Goal: Download file/media

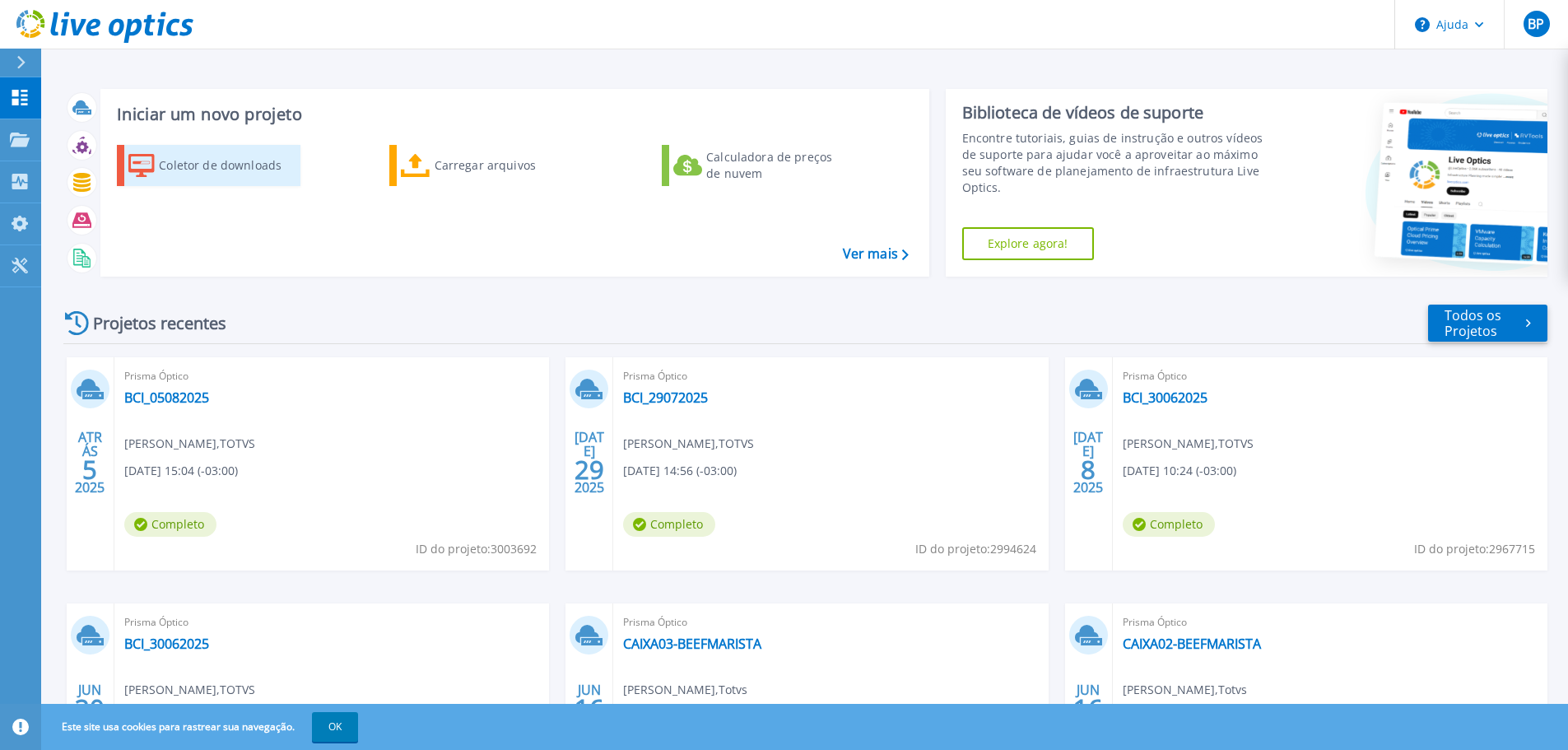
click at [220, 173] on font "Coletor de downloads" at bounding box center [220, 166] width 122 height 17
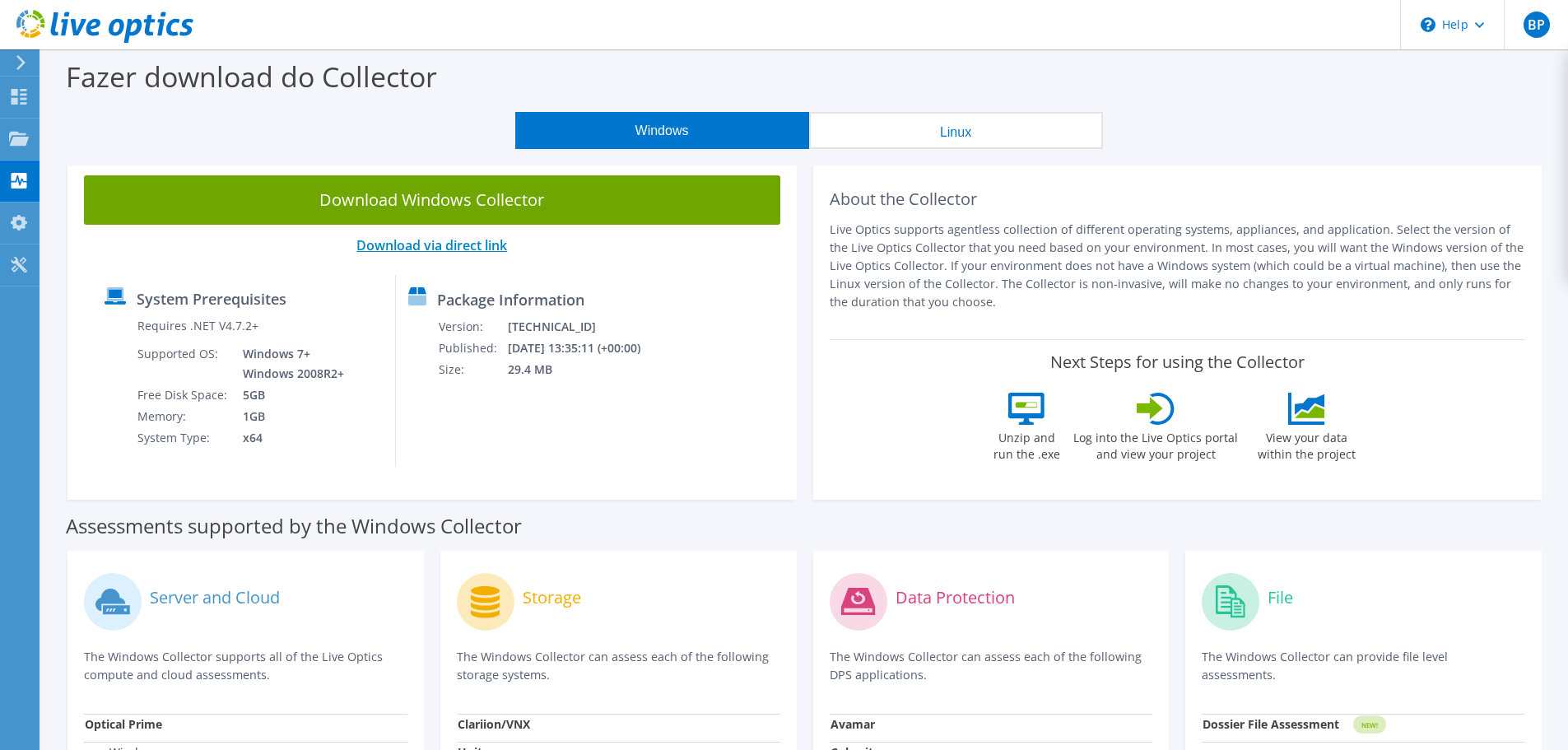
click at [427, 243] on link "Download via direct link" at bounding box center [432, 246] width 151 height 18
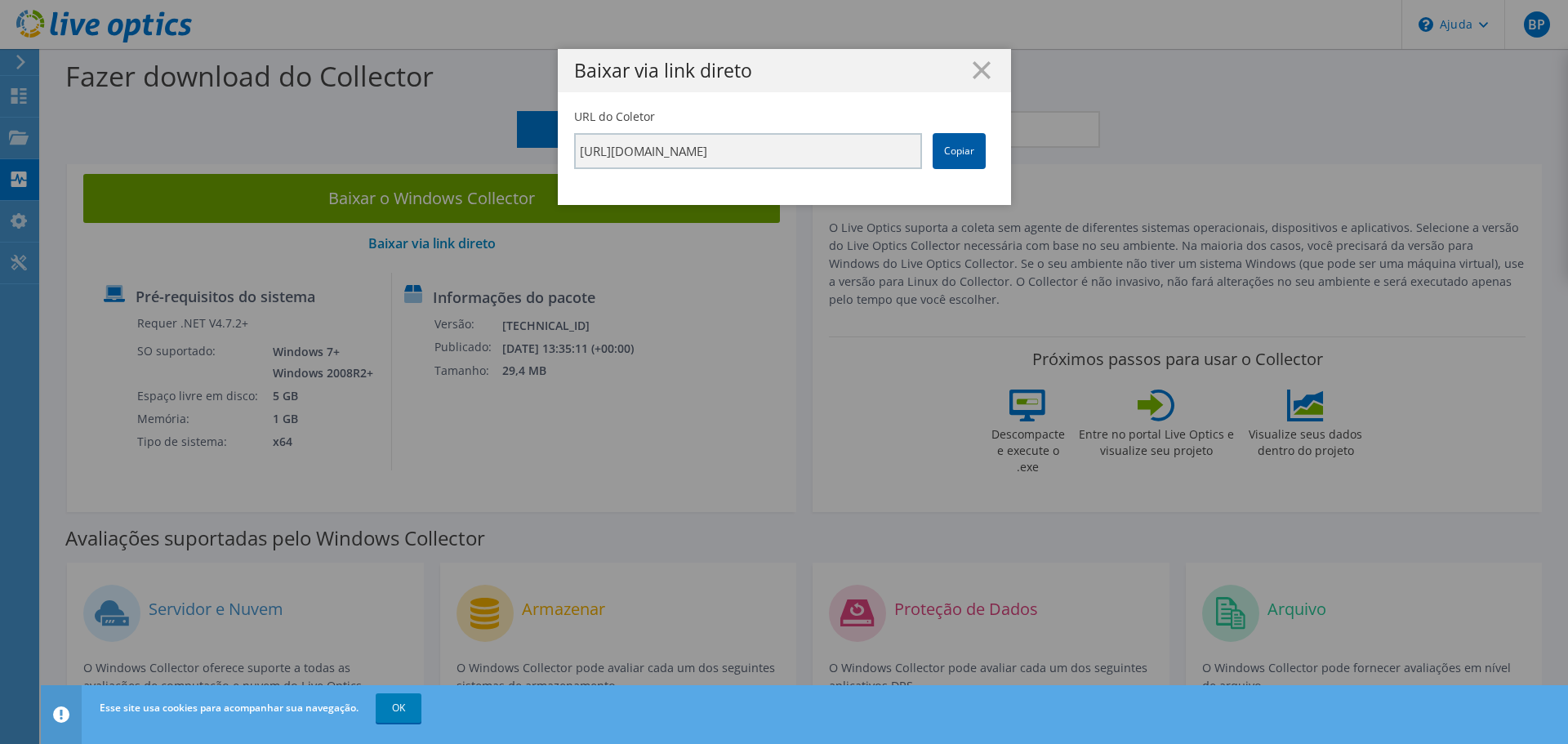
click at [948, 156] on font "Copiar" at bounding box center [959, 150] width 30 height 14
click at [951, 149] on font "Copiar" at bounding box center [959, 150] width 30 height 14
click at [975, 79] on div "Baixar via link direto" at bounding box center [784, 71] width 453 height 44
click at [974, 67] on icon at bounding box center [982, 71] width 18 height 18
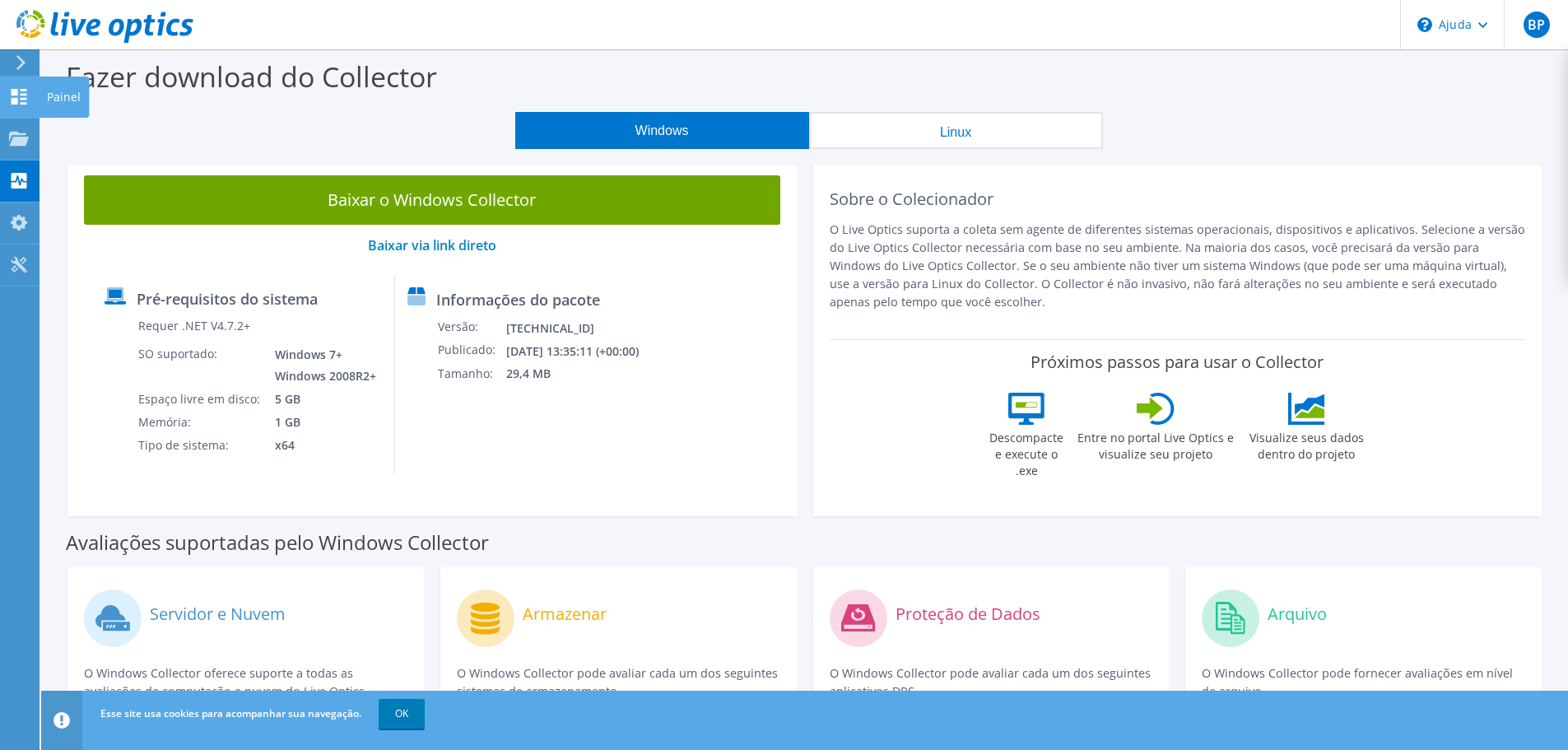
click at [15, 98] on use at bounding box center [19, 96] width 16 height 16
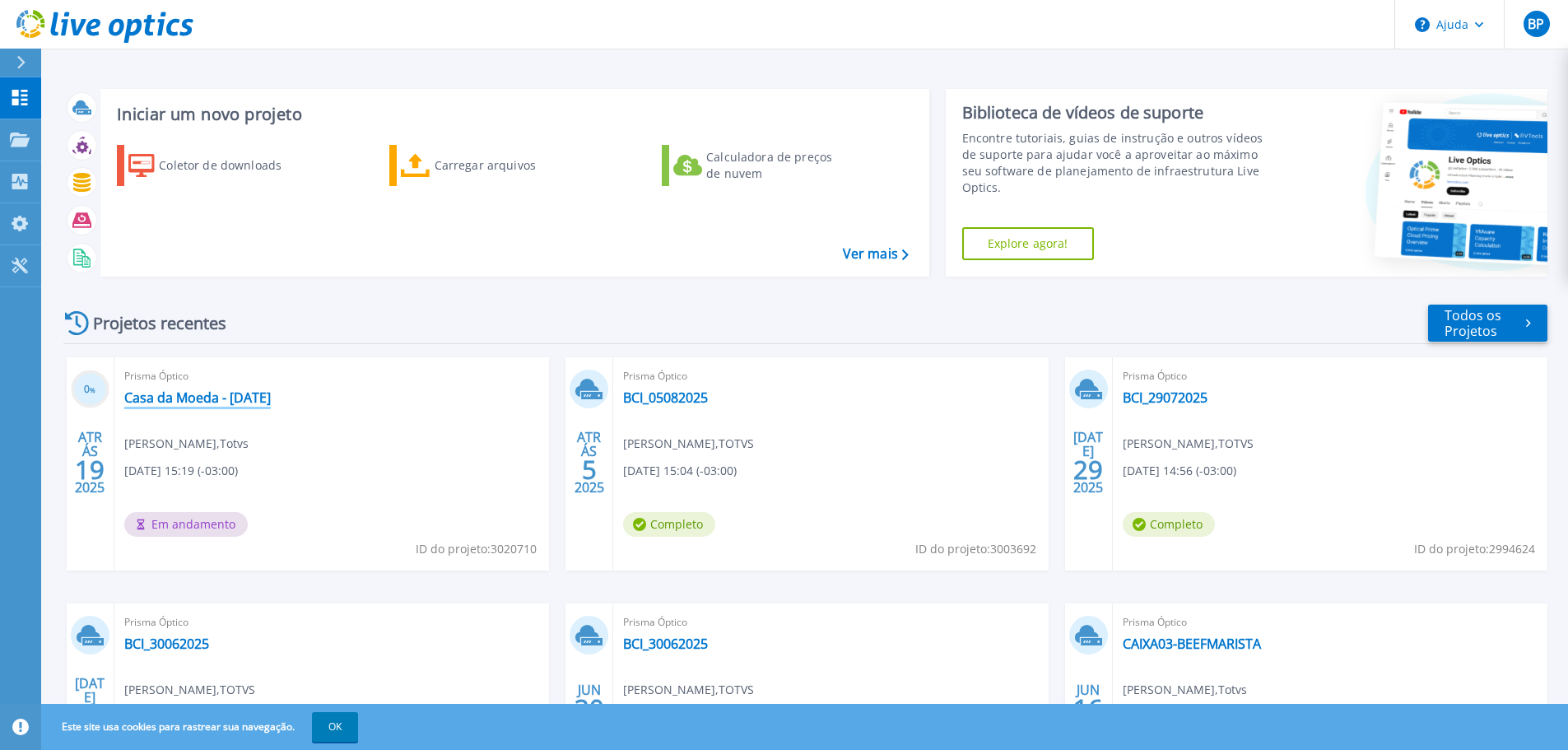
click at [222, 398] on font "Casa da Moeda - [DATE]" at bounding box center [197, 398] width 146 height 18
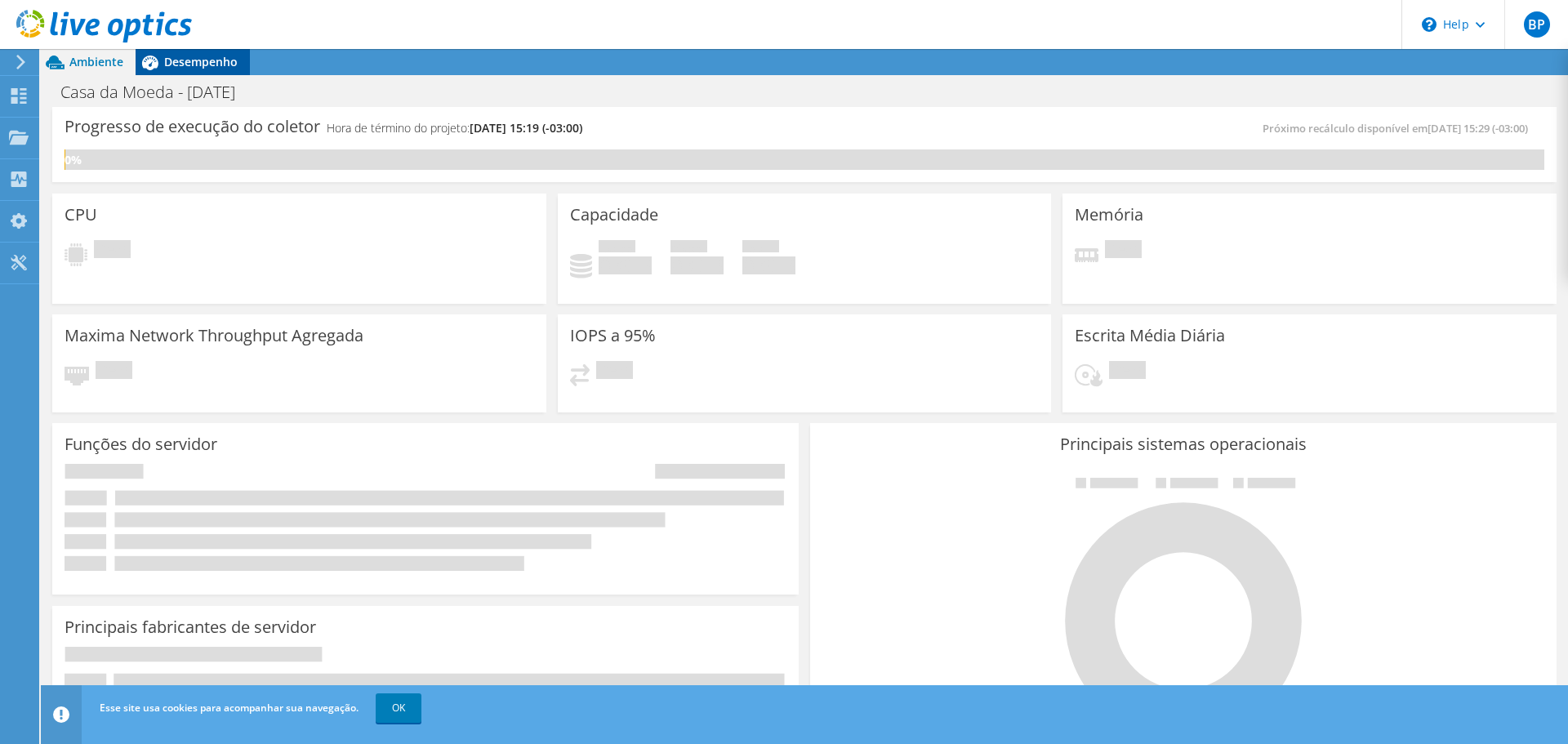
click at [166, 67] on span "Desempenho" at bounding box center [201, 62] width 74 height 16
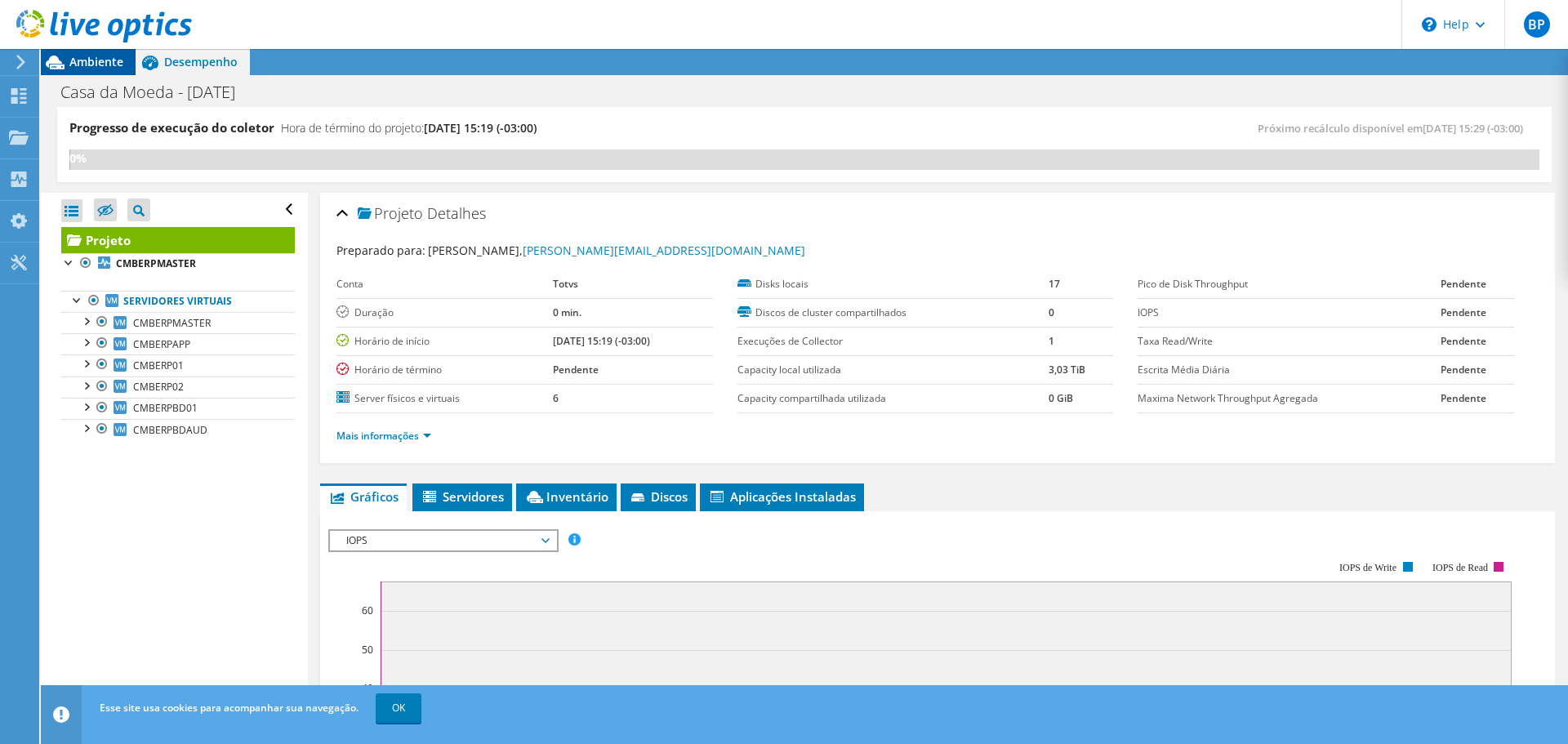
click at [85, 60] on span "Ambiente" at bounding box center [97, 62] width 54 height 16
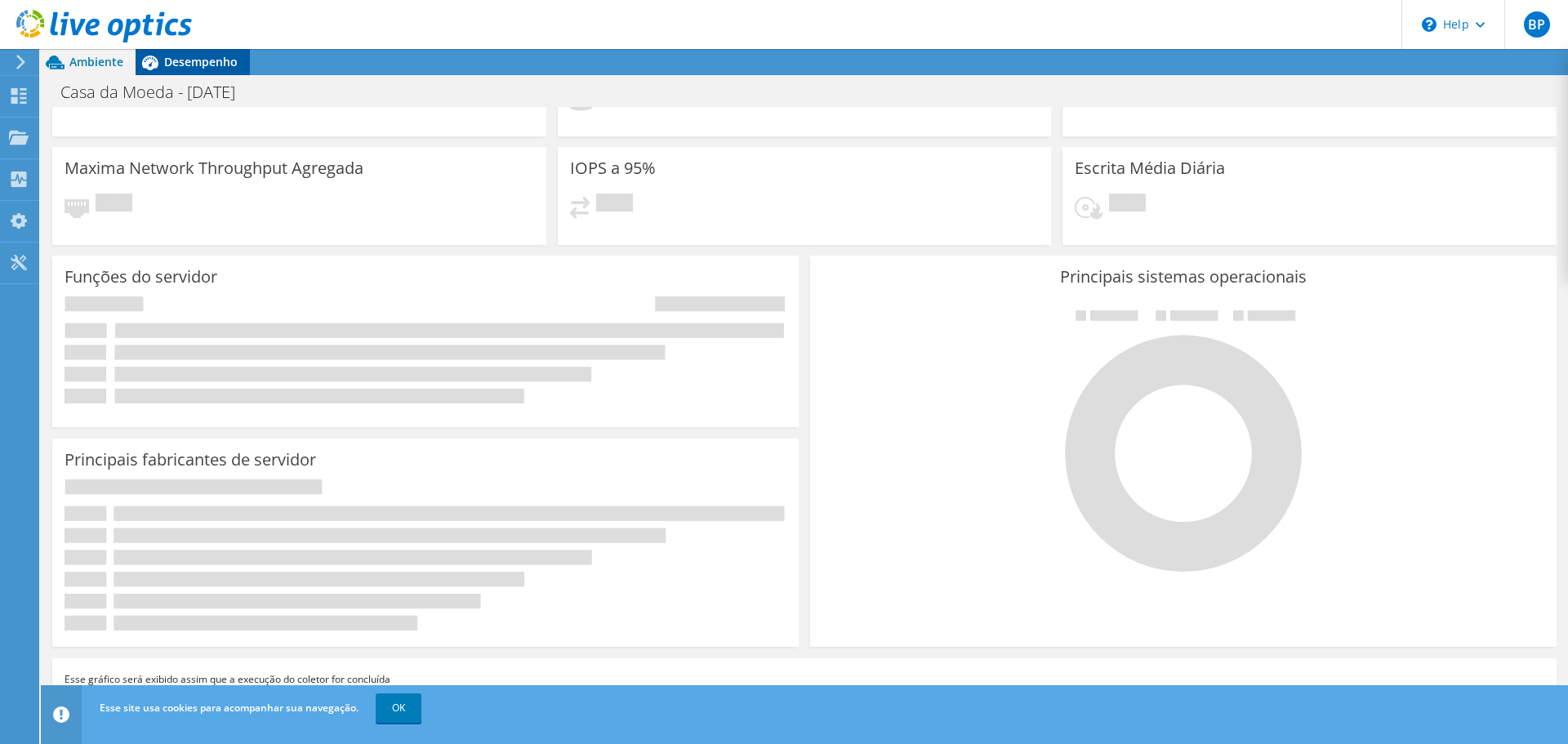
click at [193, 57] on span "Desempenho" at bounding box center [201, 62] width 74 height 16
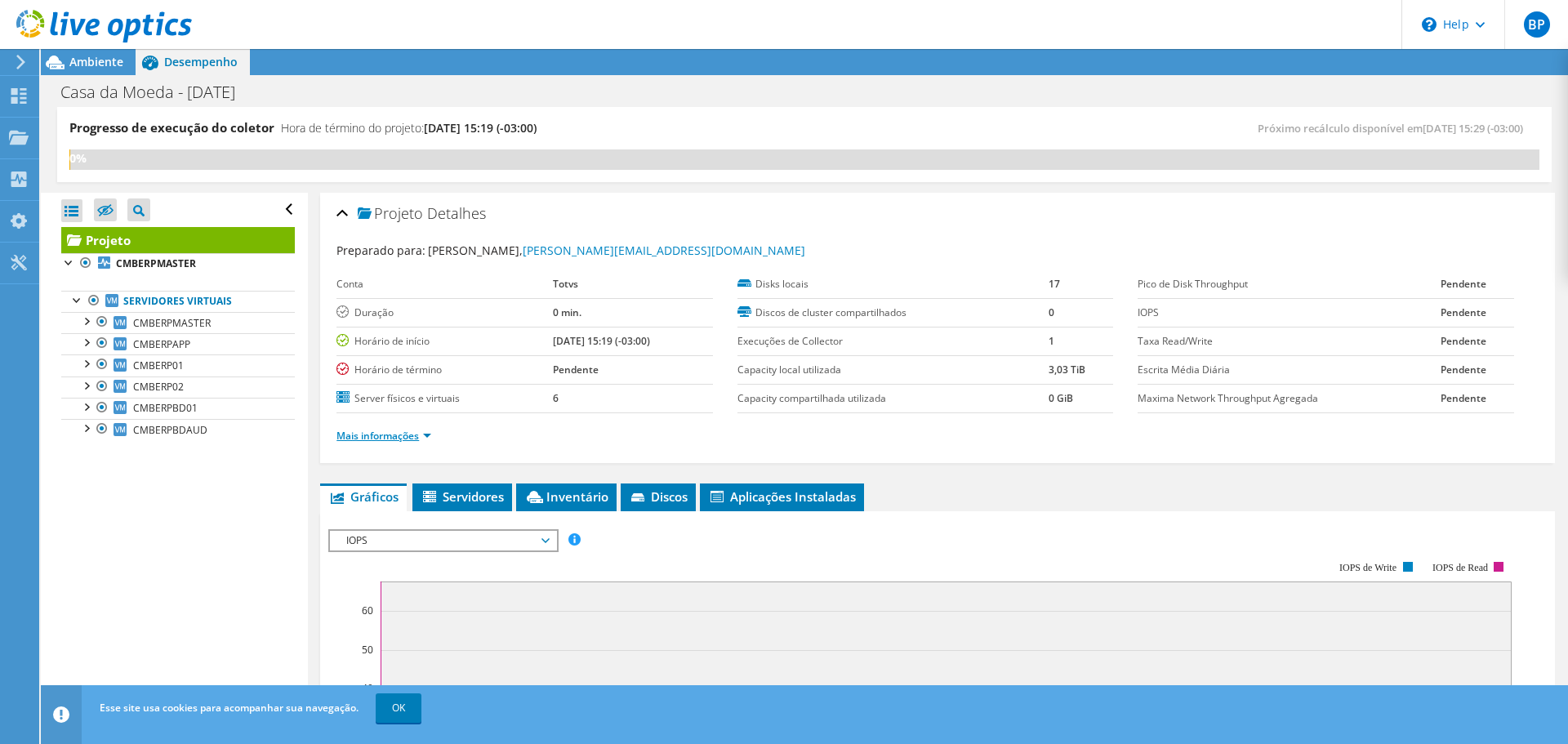
click at [422, 439] on link "Mais informações" at bounding box center [383, 435] width 94 height 14
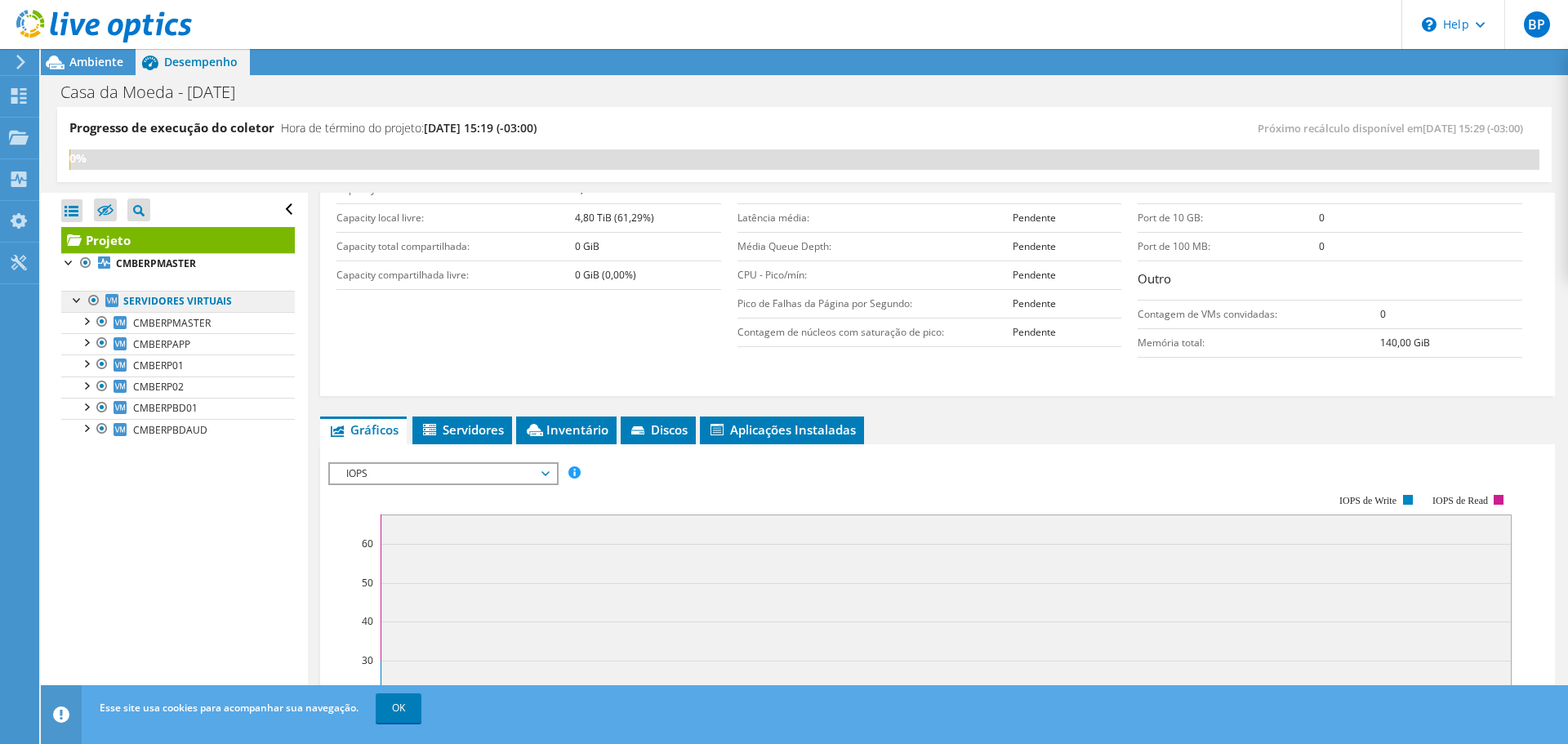
scroll to position [327, 0]
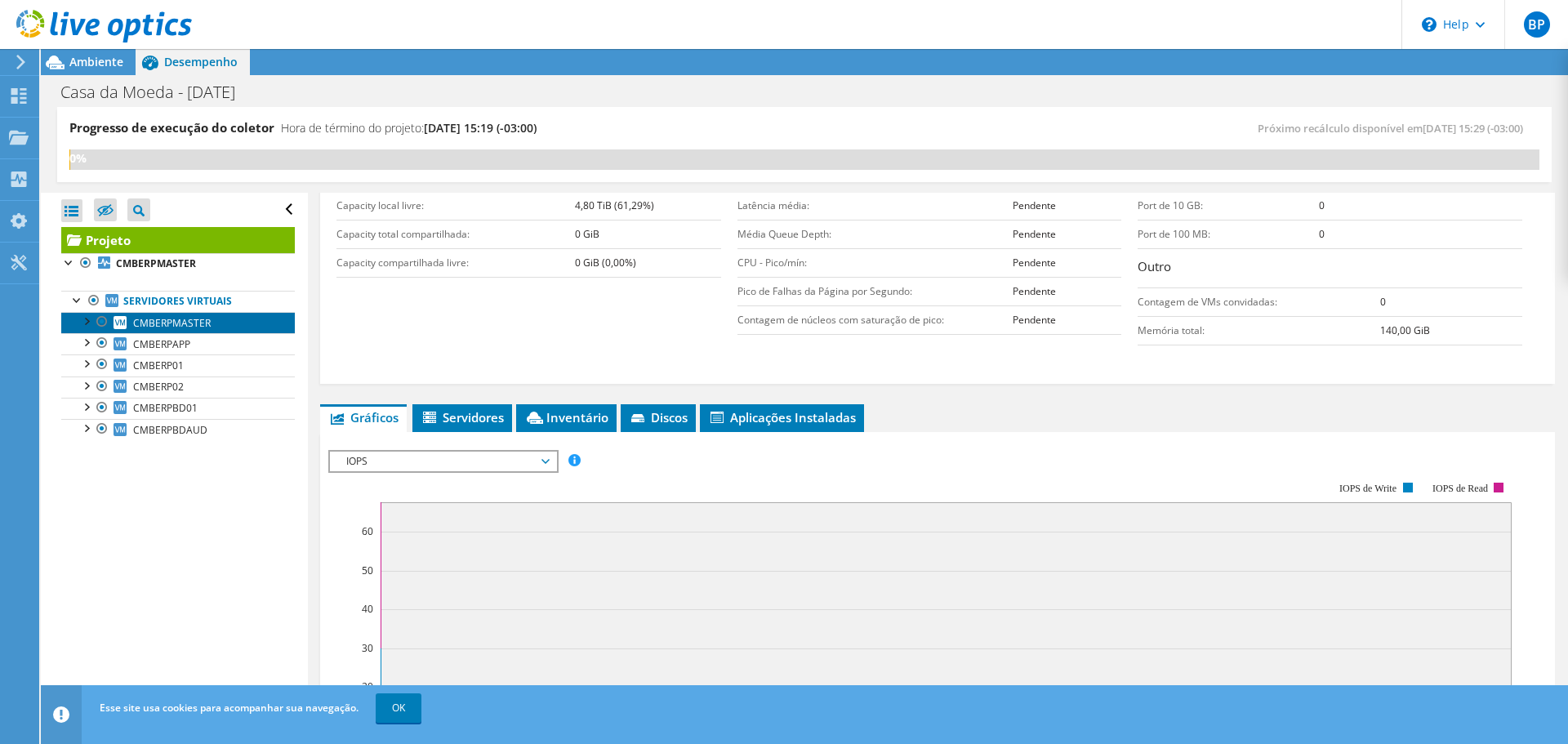
click at [164, 324] on span "CMBERPMASTER" at bounding box center [172, 323] width 78 height 14
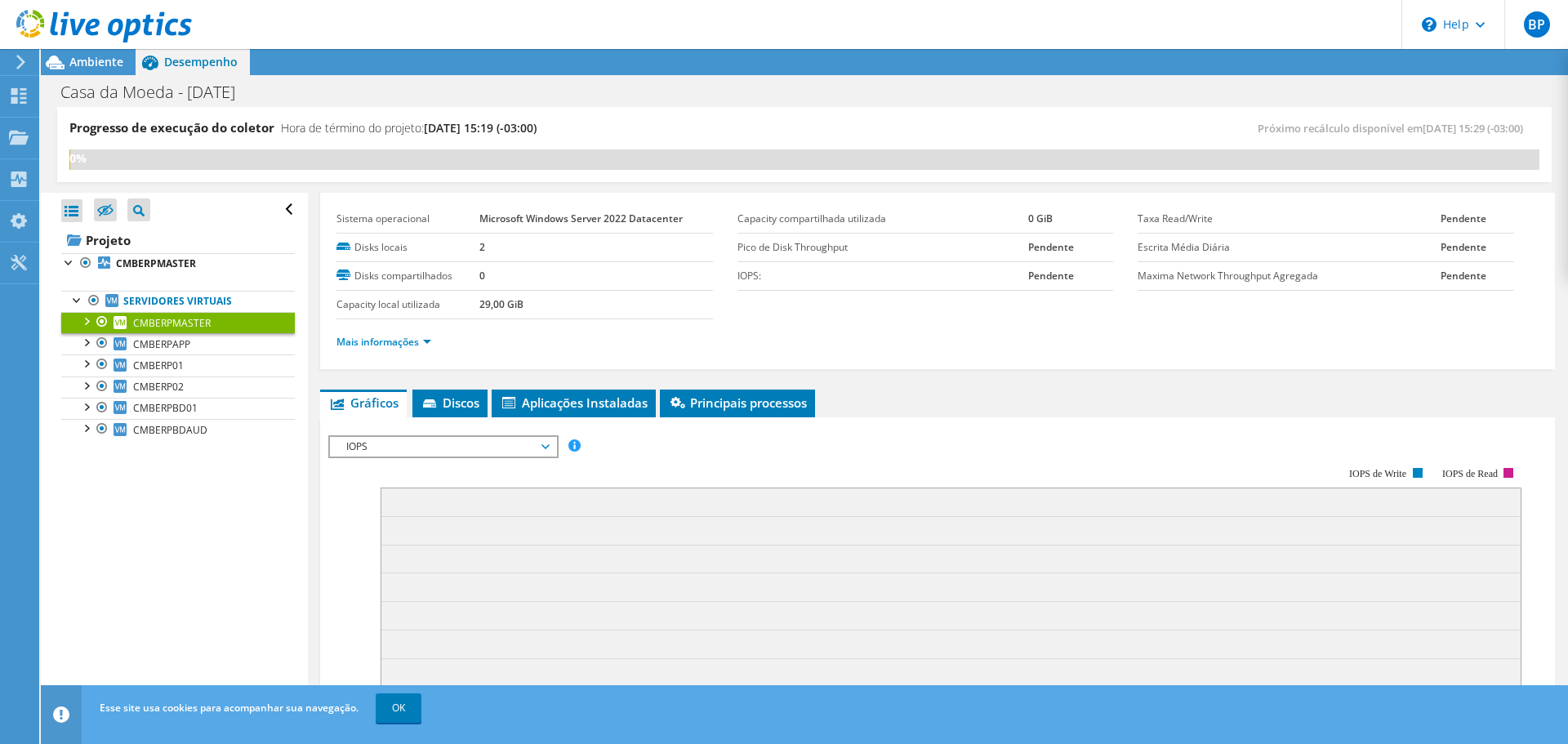
scroll to position [0, 0]
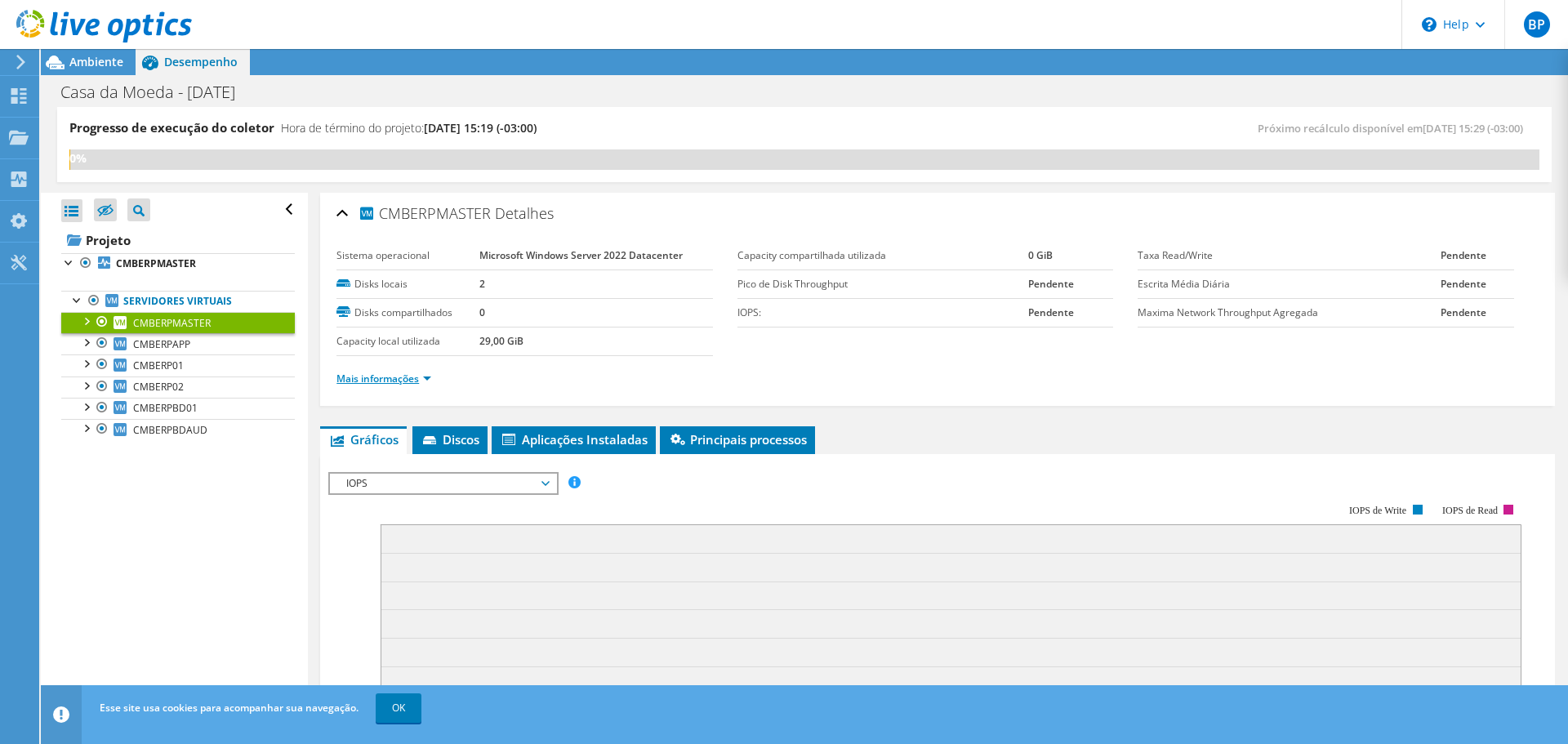
click at [385, 376] on link "Mais informações" at bounding box center [383, 379] width 94 height 14
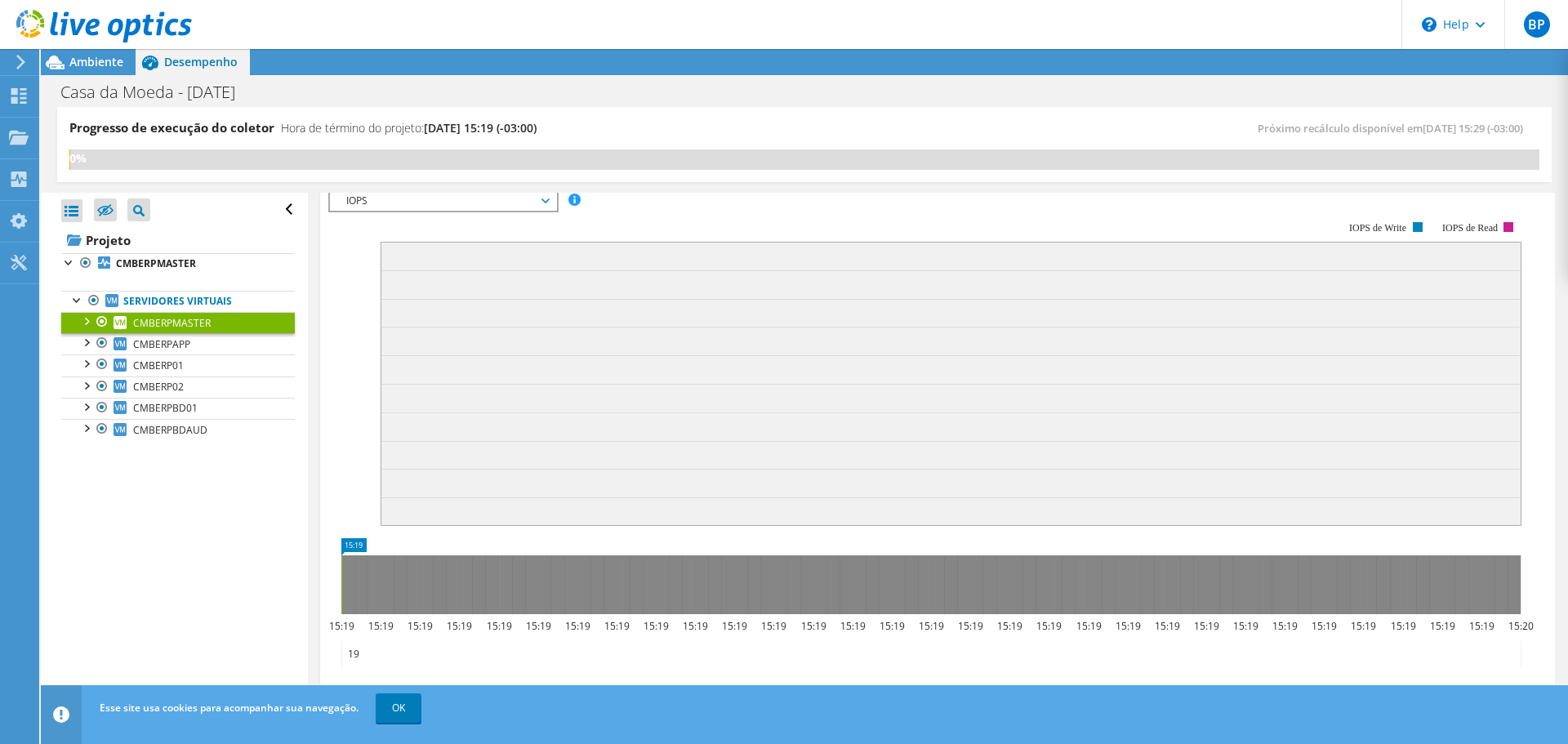
scroll to position [981, 0]
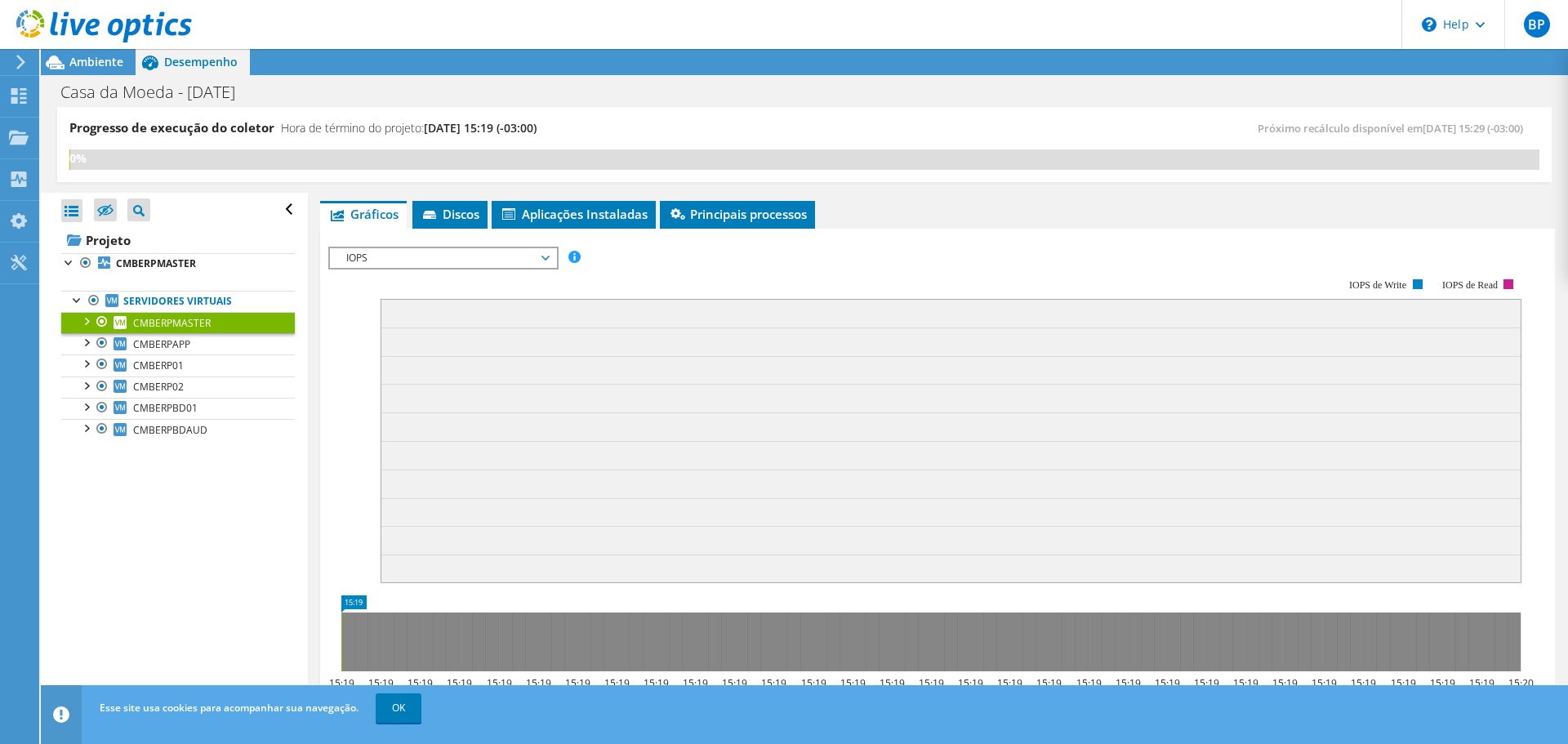
click at [543, 268] on span "IOPS" at bounding box center [443, 258] width 210 height 20
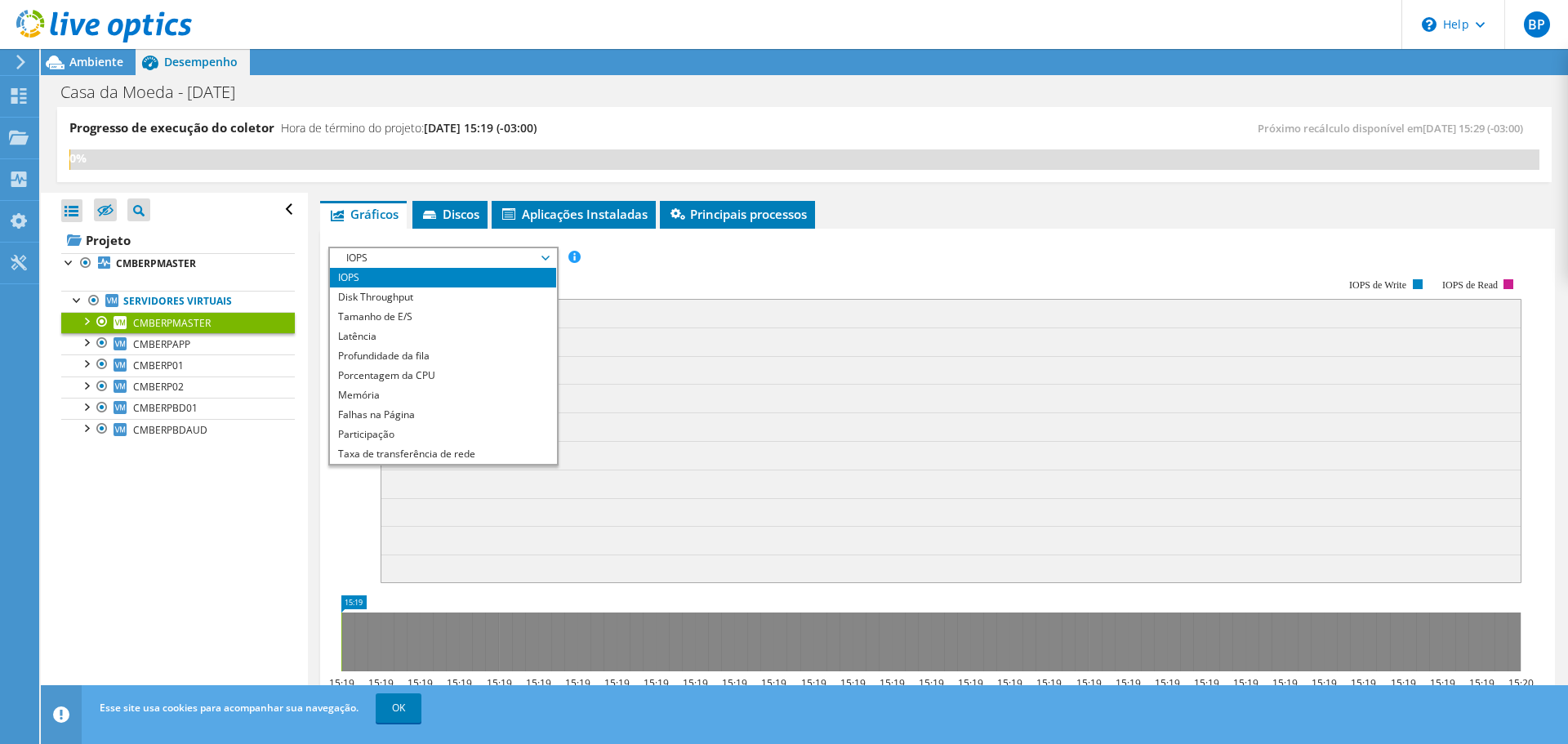
click at [679, 286] on rect at bounding box center [924, 420] width 1193 height 327
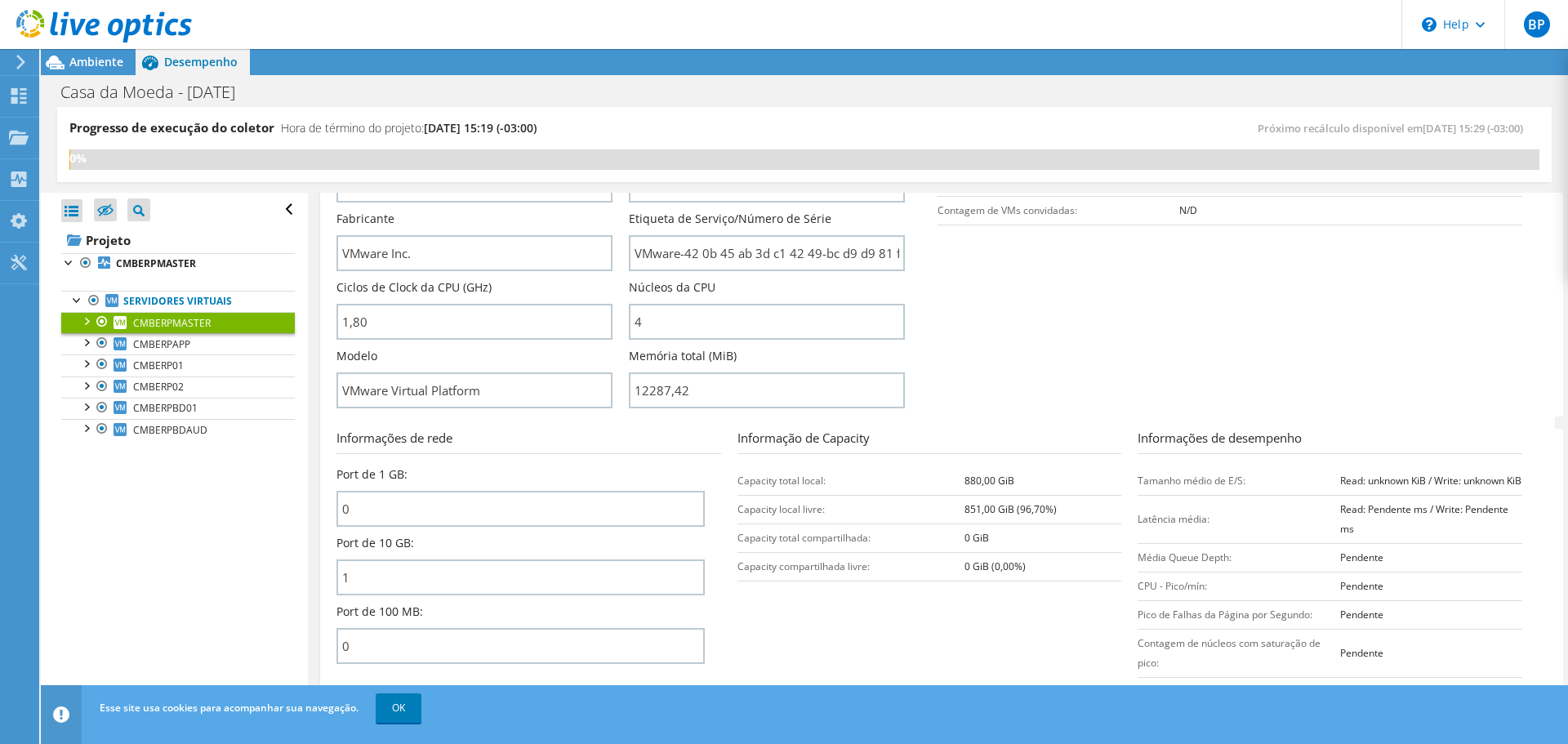
scroll to position [327, 0]
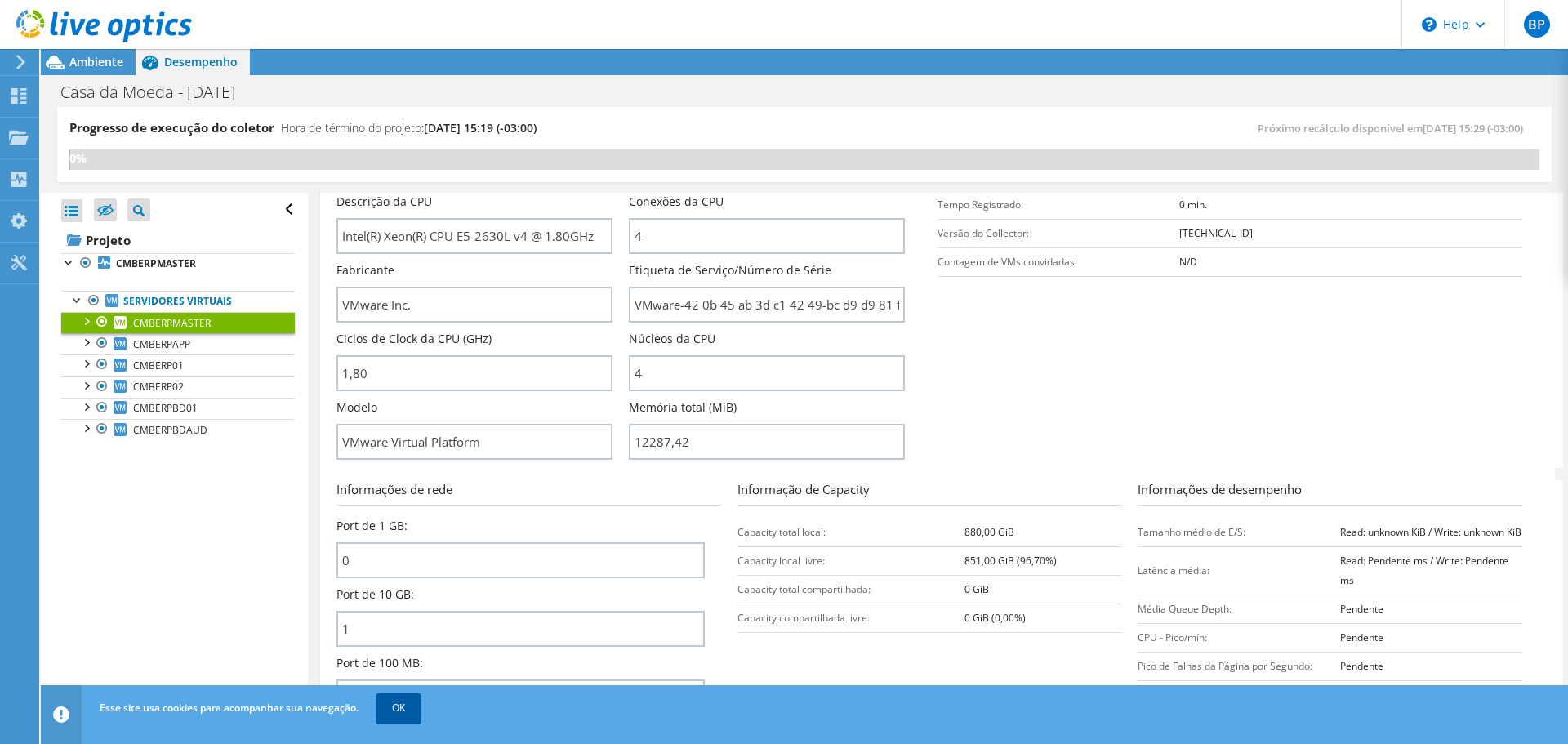
click at [401, 713] on link "OK" at bounding box center [399, 709] width 46 height 30
